Goal: Use online tool/utility

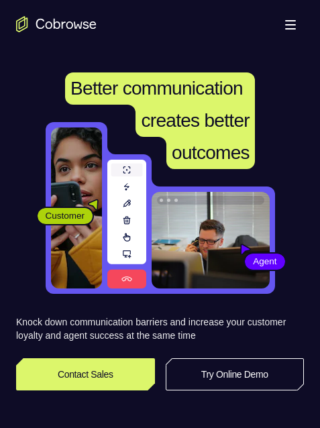
scroll to position [134, 0]
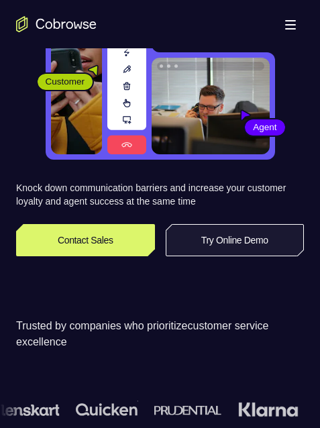
click at [247, 240] on link "Try Online Demo" at bounding box center [235, 240] width 139 height 32
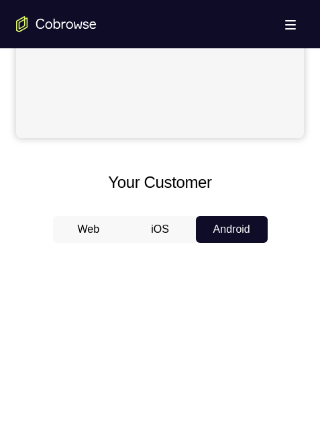
scroll to position [469, 0]
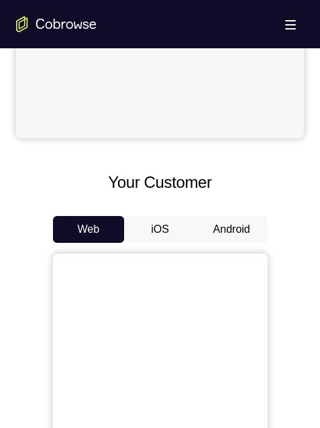
click at [247, 224] on button "Android" at bounding box center [232, 229] width 72 height 27
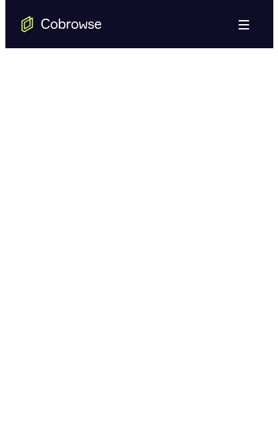
scroll to position [0, 0]
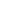
scroll to position [134, 0]
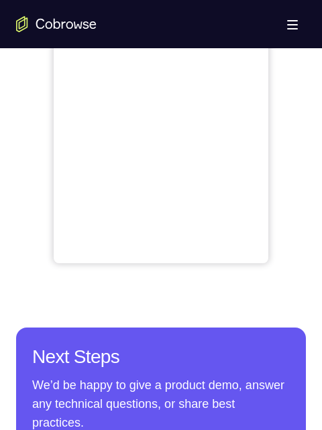
scroll to position [469, 0]
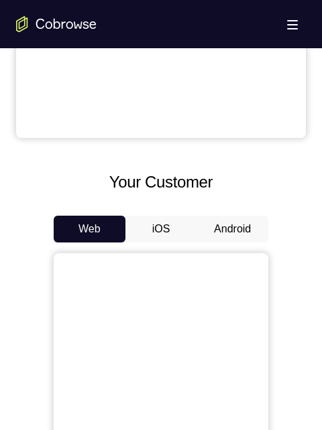
click at [243, 226] on button "Android" at bounding box center [232, 229] width 72 height 27
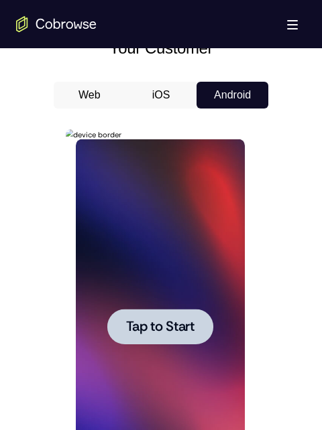
scroll to position [804, 0]
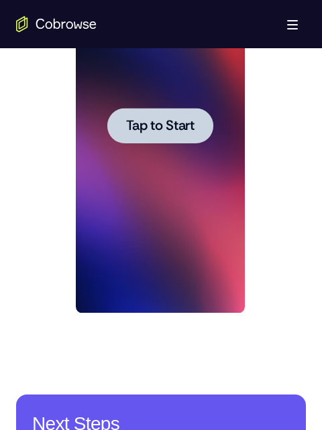
click at [188, 123] on span "Tap to Start" at bounding box center [159, 125] width 68 height 13
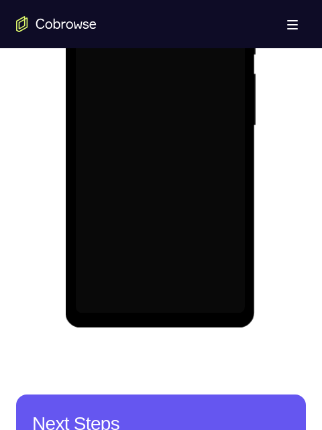
scroll to position [737, 0]
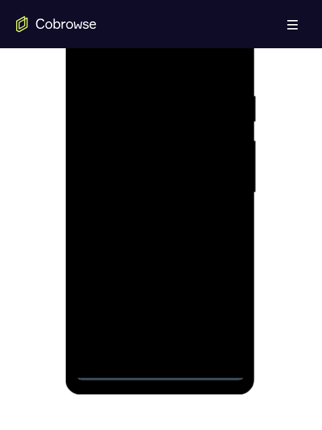
click at [158, 373] on div at bounding box center [159, 192] width 169 height 375
click at [216, 309] on div at bounding box center [159, 192] width 169 height 375
click at [87, 32] on div at bounding box center [159, 192] width 169 height 375
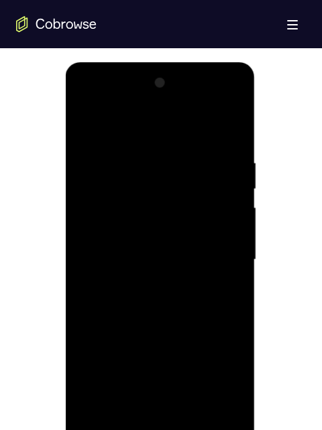
click at [155, 185] on div at bounding box center [159, 259] width 169 height 375
click at [157, 186] on div at bounding box center [159, 259] width 169 height 375
click at [139, 186] on div at bounding box center [159, 259] width 169 height 375
click at [153, 149] on div at bounding box center [159, 259] width 169 height 375
click at [146, 208] on div at bounding box center [159, 259] width 169 height 375
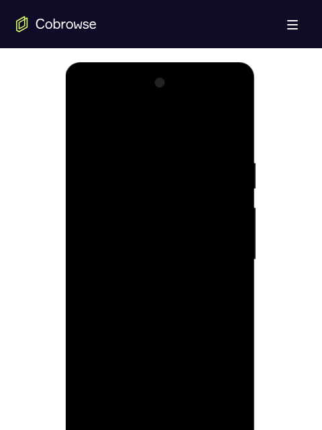
scroll to position [696, 0]
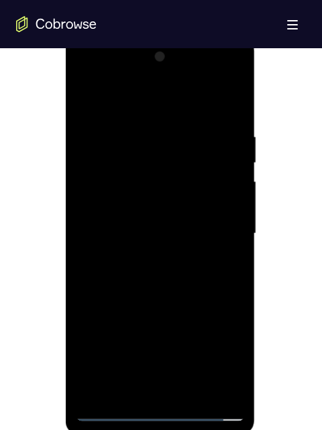
click at [225, 94] on div at bounding box center [159, 233] width 169 height 375
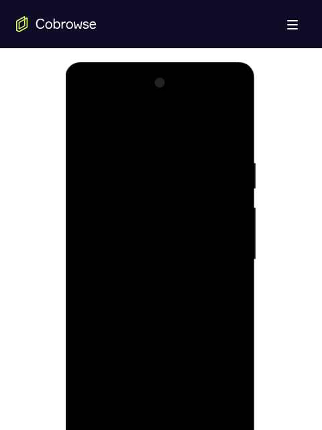
click at [233, 412] on div at bounding box center [159, 259] width 169 height 375
click at [137, 217] on div at bounding box center [159, 259] width 169 height 375
click at [137, 214] on div at bounding box center [159, 259] width 169 height 375
click at [233, 409] on div at bounding box center [159, 259] width 169 height 375
click at [231, 393] on div at bounding box center [159, 259] width 169 height 375
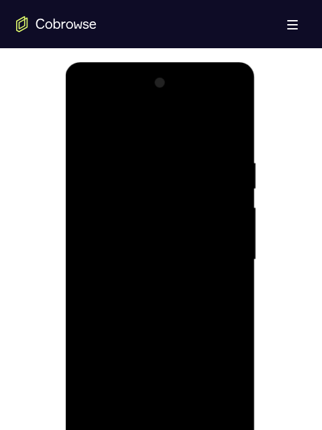
scroll to position [737, 0]
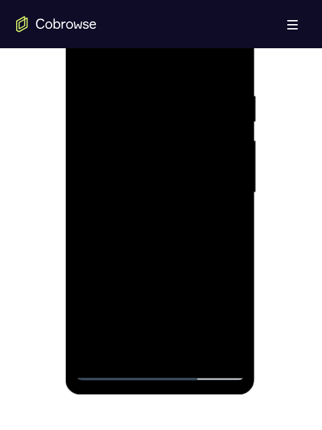
click at [90, 184] on div at bounding box center [159, 192] width 169 height 375
click at [136, 173] on div at bounding box center [159, 192] width 169 height 375
click at [131, 164] on div at bounding box center [159, 192] width 169 height 375
click at [217, 219] on div at bounding box center [159, 192] width 169 height 375
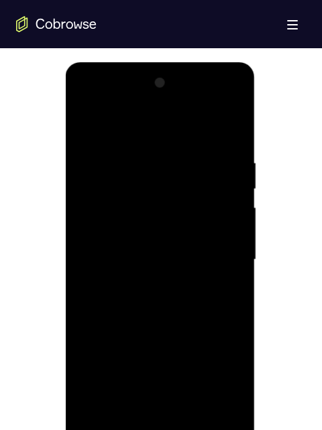
scroll to position [804, 0]
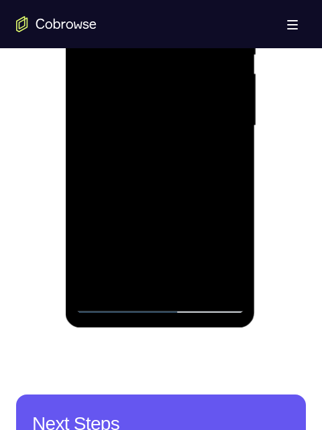
click at [112, 302] on div at bounding box center [159, 125] width 169 height 375
click at [123, 82] on div at bounding box center [159, 125] width 169 height 375
click at [233, 257] on div at bounding box center [159, 125] width 169 height 375
click at [210, 151] on div at bounding box center [159, 125] width 169 height 375
click at [91, 135] on div at bounding box center [159, 125] width 169 height 375
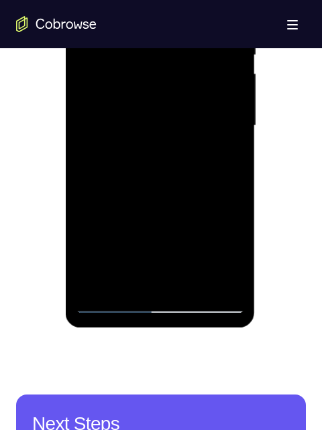
click at [88, 135] on div at bounding box center [159, 125] width 169 height 375
click at [224, 172] on div at bounding box center [159, 125] width 169 height 375
click at [135, 106] on div at bounding box center [159, 125] width 169 height 375
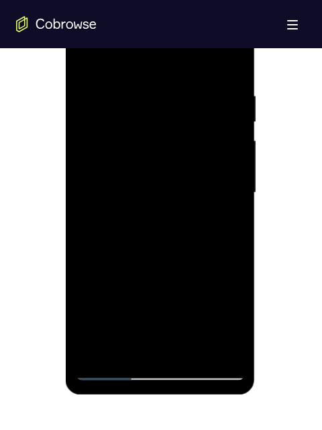
click at [233, 324] on div at bounding box center [159, 192] width 169 height 375
click at [231, 326] on div at bounding box center [159, 192] width 169 height 375
click at [113, 371] on div at bounding box center [159, 192] width 169 height 375
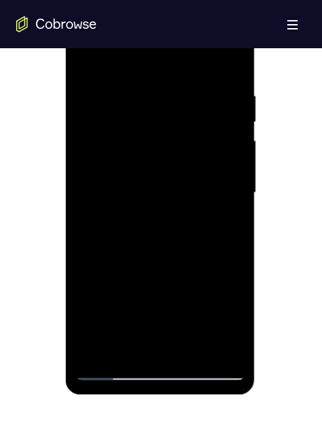
click at [113, 371] on div at bounding box center [159, 192] width 169 height 375
click at [107, 153] on div at bounding box center [159, 192] width 169 height 375
click at [147, 190] on div at bounding box center [159, 192] width 169 height 375
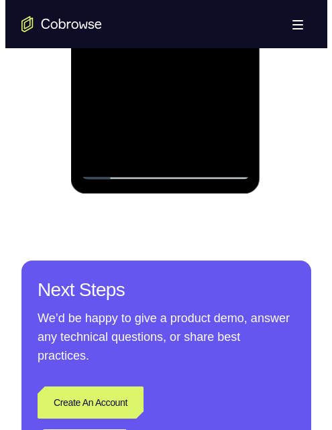
scroll to position [0, 0]
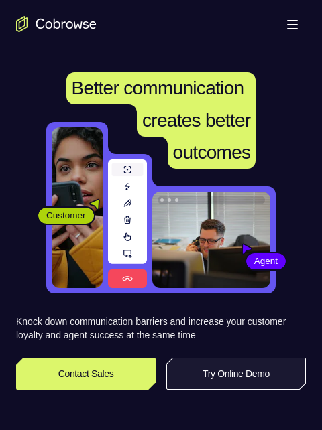
click at [214, 100] on link "Try Online Demo" at bounding box center [235, 374] width 139 height 32
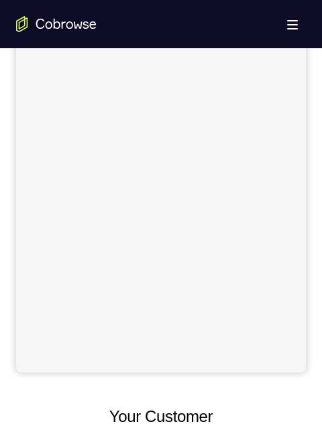
scroll to position [603, 0]
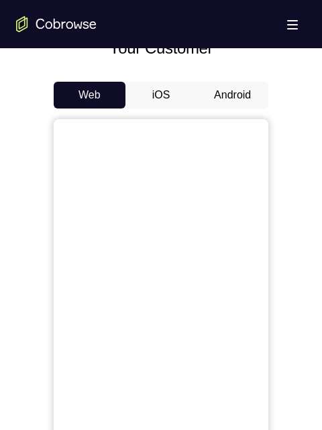
click at [229, 99] on button "Android" at bounding box center [232, 95] width 72 height 27
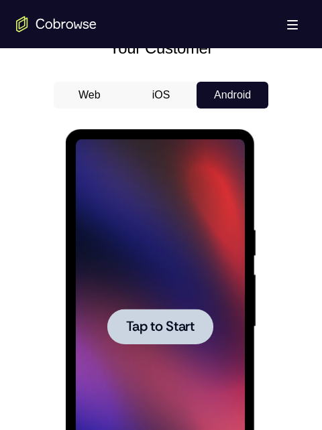
scroll to position [0, 0]
drag, startPoint x: 141, startPoint y: 333, endPoint x: 148, endPoint y: 328, distance: 8.2
click at [147, 330] on span "Tap to Start" at bounding box center [159, 326] width 68 height 13
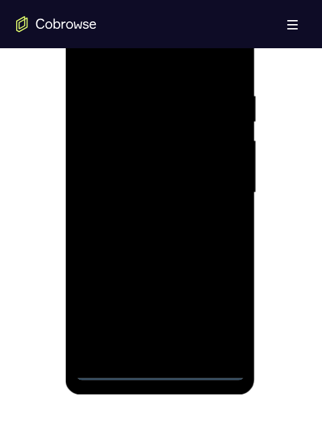
scroll to position [804, 0]
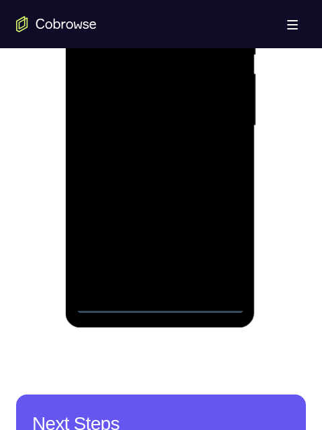
click at [161, 304] on div at bounding box center [159, 125] width 169 height 375
click at [220, 249] on div at bounding box center [159, 125] width 169 height 375
click at [83, 0] on div at bounding box center [159, 125] width 169 height 375
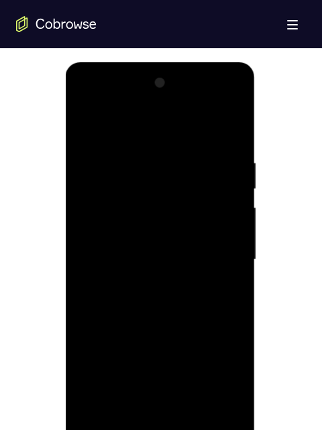
click at [222, 257] on div at bounding box center [159, 259] width 169 height 375
click at [192, 416] on div at bounding box center [159, 259] width 169 height 375
click at [177, 306] on div at bounding box center [159, 259] width 169 height 375
click at [186, 300] on div at bounding box center [159, 259] width 169 height 375
click at [165, 320] on div at bounding box center [159, 259] width 169 height 375
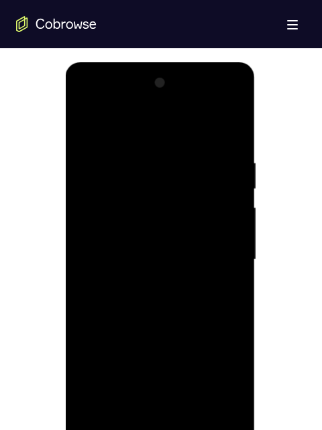
click at [160, 325] on div at bounding box center [159, 259] width 169 height 375
click at [157, 244] on div at bounding box center [159, 259] width 169 height 375
click at [157, 200] on div at bounding box center [159, 259] width 169 height 375
click at [155, 191] on div at bounding box center [159, 259] width 169 height 375
click at [161, 218] on div at bounding box center [159, 259] width 169 height 375
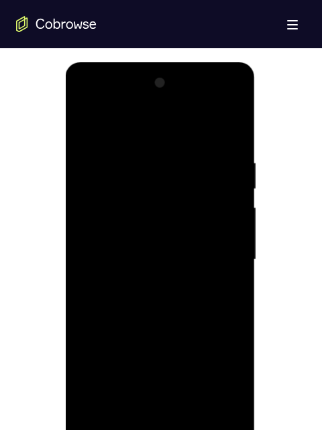
click at [143, 411] on div at bounding box center [159, 259] width 169 height 375
click at [94, 385] on div at bounding box center [159, 259] width 169 height 375
click at [101, 368] on div at bounding box center [159, 259] width 169 height 375
click at [98, 339] on div at bounding box center [159, 259] width 169 height 375
click at [145, 338] on div at bounding box center [159, 259] width 169 height 375
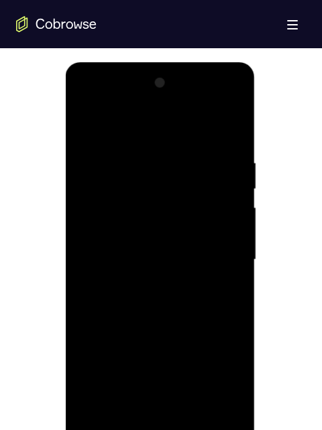
click at [141, 385] on div at bounding box center [159, 259] width 169 height 375
click at [172, 222] on div at bounding box center [159, 259] width 169 height 375
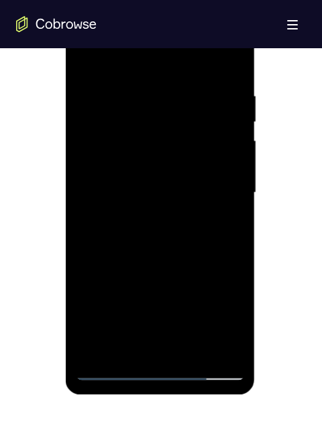
click at [81, 55] on div at bounding box center [159, 192] width 169 height 375
click at [85, 55] on div at bounding box center [159, 192] width 169 height 375
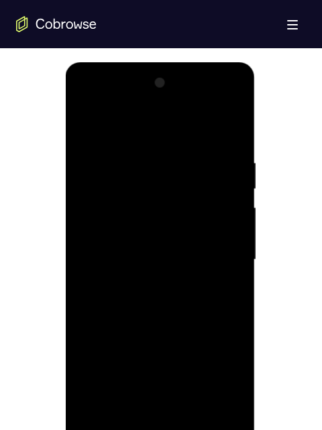
click at [109, 430] on div at bounding box center [159, 259] width 169 height 375
click at [236, 125] on div at bounding box center [159, 259] width 169 height 375
click at [196, 415] on div at bounding box center [159, 259] width 169 height 375
click at [193, 419] on div at bounding box center [159, 259] width 169 height 375
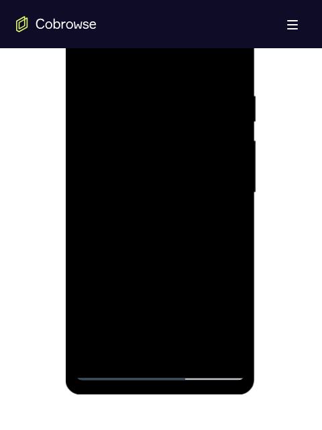
click at [196, 352] on div at bounding box center [159, 192] width 169 height 375
click at [196, 350] on div at bounding box center [159, 192] width 169 height 375
click at [202, 350] on div at bounding box center [159, 192] width 169 height 375
click at [228, 350] on div at bounding box center [159, 192] width 169 height 375
